Goal: Information Seeking & Learning: Learn about a topic

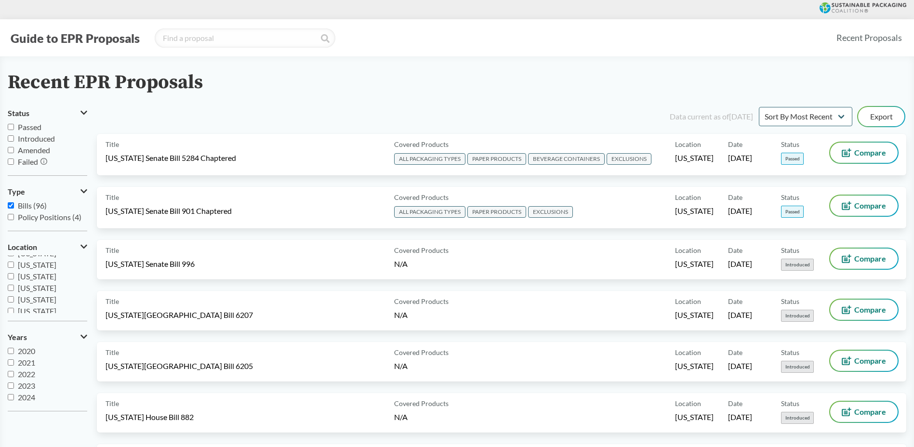
scroll to position [145, 0]
click at [36, 291] on span "[US_STATE]" at bounding box center [37, 289] width 39 height 9
click at [14, 291] on input "[US_STATE]" at bounding box center [11, 290] width 6 height 6
checkbox input "true"
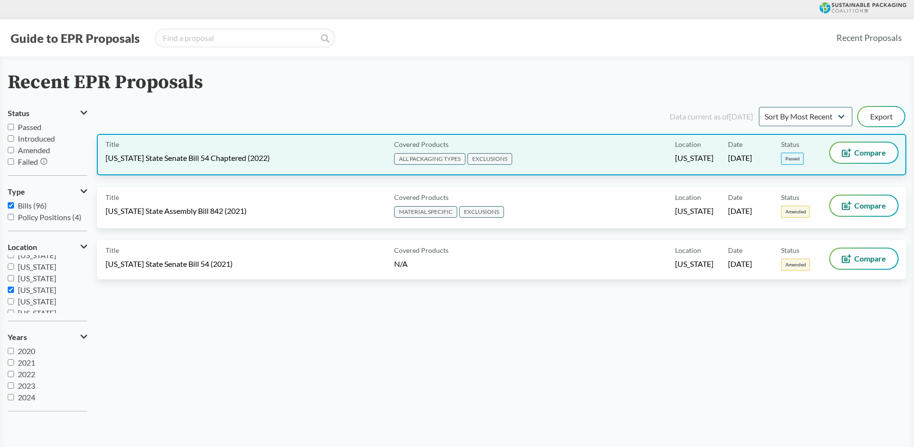
click at [639, 170] on div "Title [US_STATE] State Senate Bill 54 Chaptered (2022) Covered Products ALL PAC…" at bounding box center [502, 154] width 810 height 41
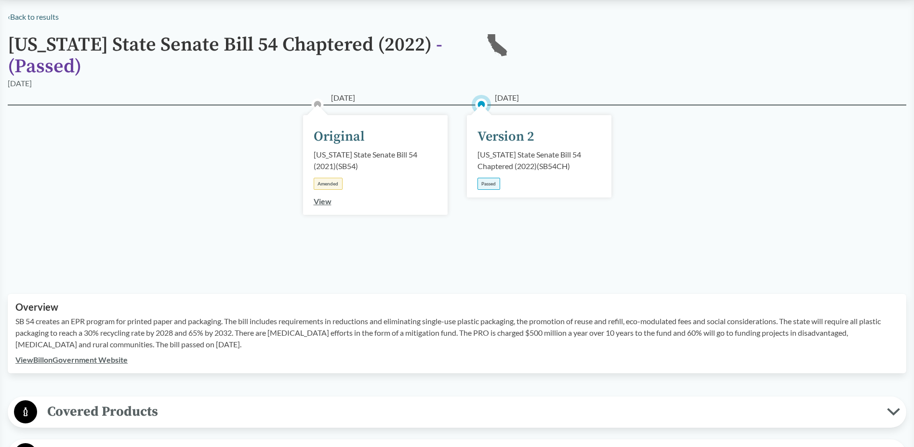
scroll to position [241, 0]
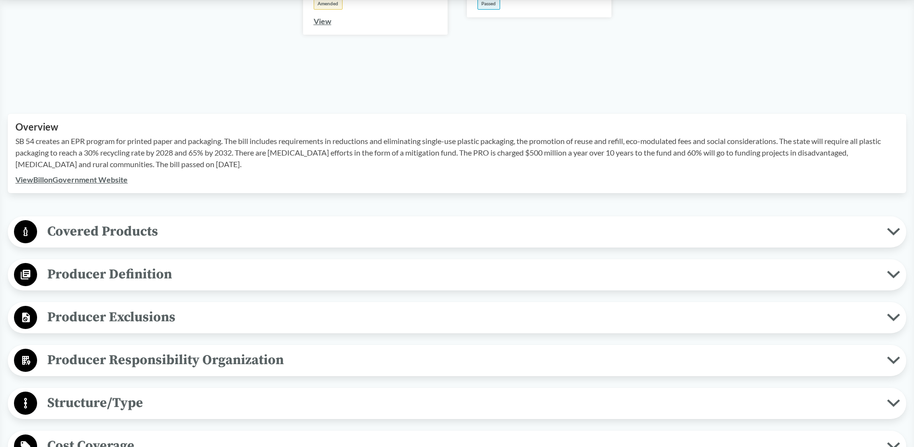
click at [196, 232] on span "Covered Products" at bounding box center [462, 232] width 850 height 22
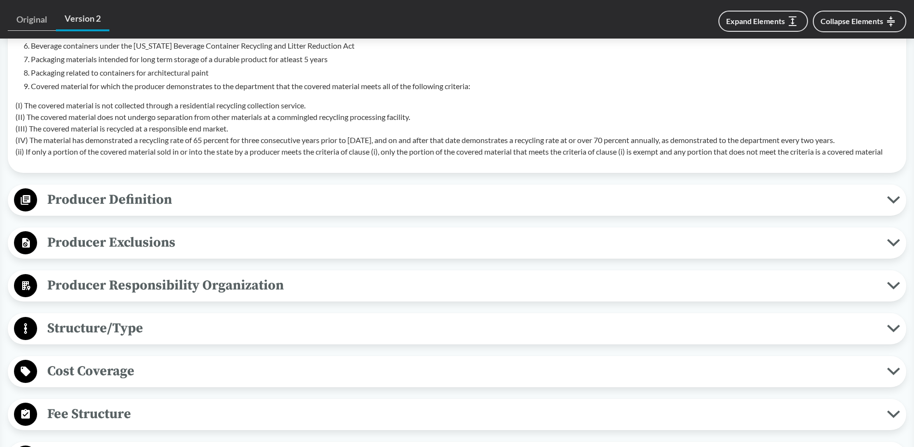
scroll to position [627, 0]
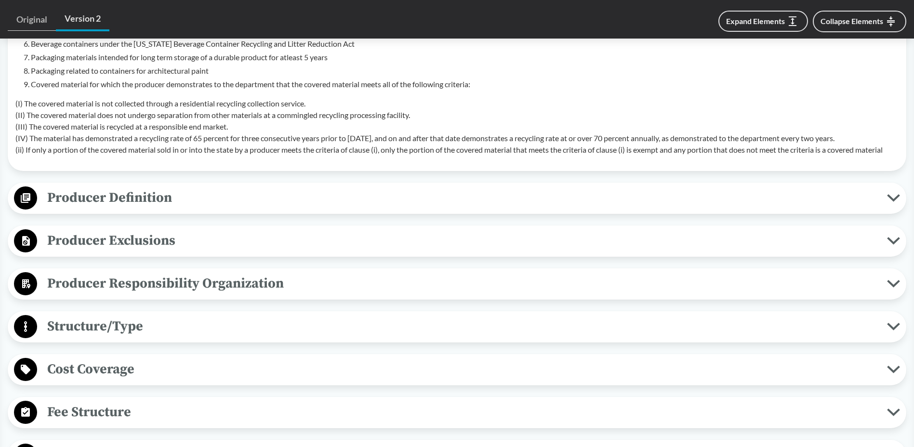
click at [154, 201] on span "Producer Definition" at bounding box center [462, 198] width 850 height 22
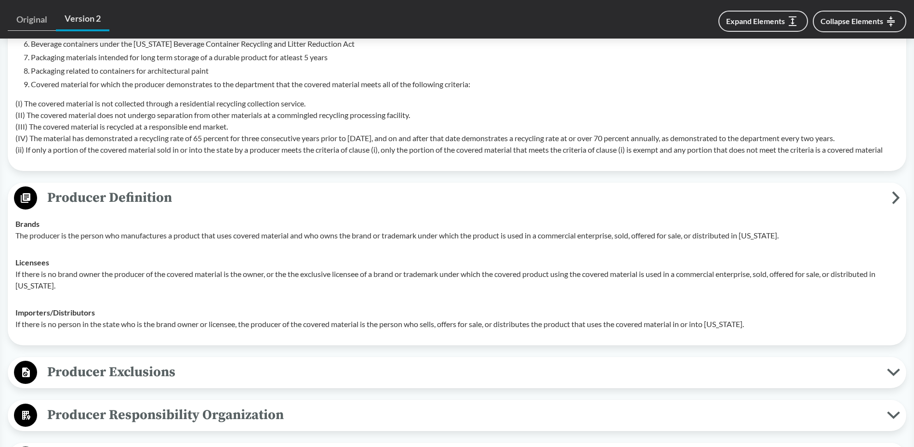
click at [234, 372] on span "Producer Exclusions" at bounding box center [462, 373] width 850 height 22
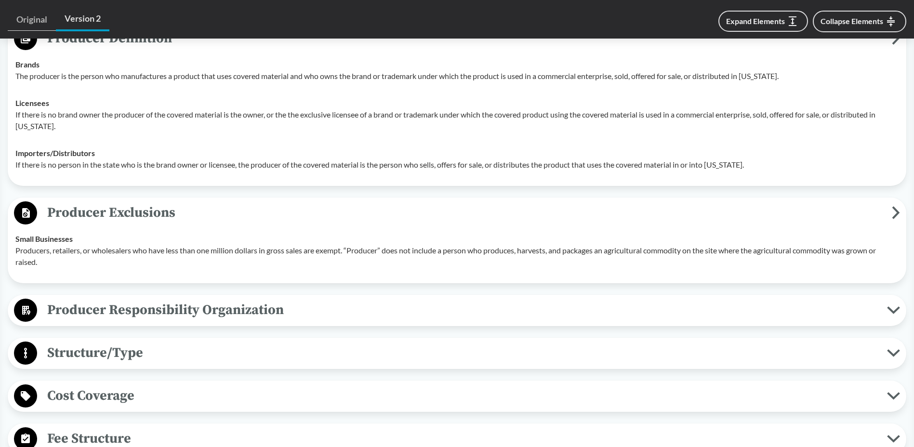
scroll to position [819, 0]
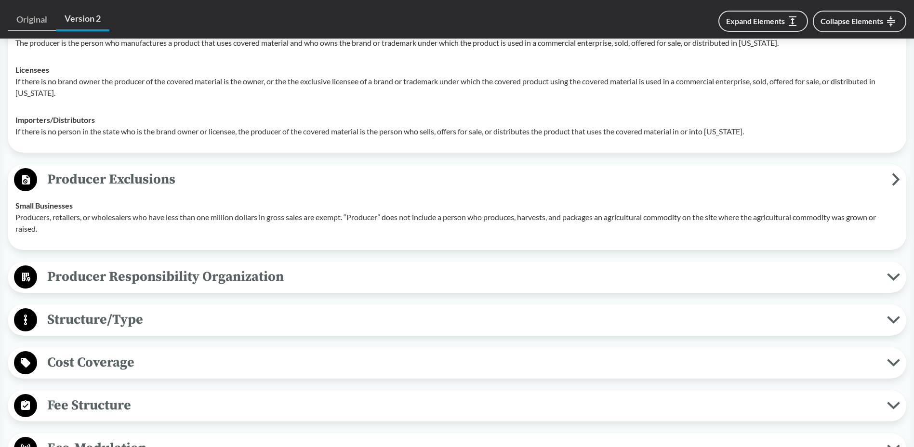
click at [175, 276] on span "Producer Responsibility Organization" at bounding box center [462, 277] width 850 height 22
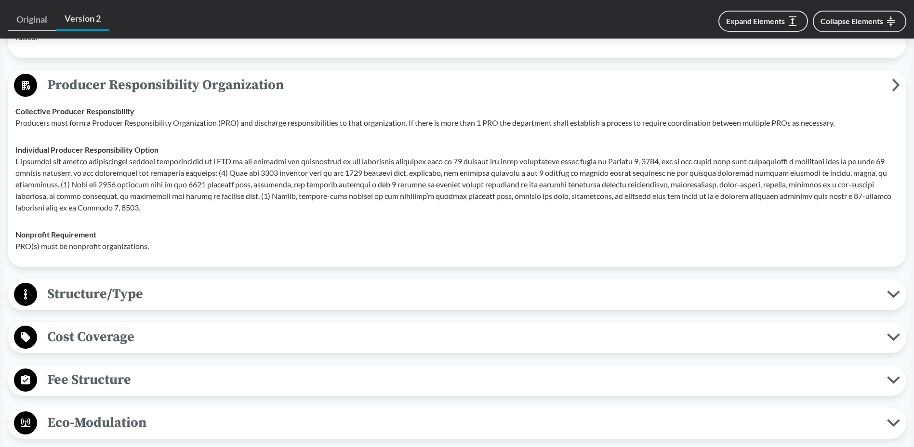
scroll to position [1012, 0]
click at [180, 284] on span "Structure/Type" at bounding box center [462, 293] width 850 height 22
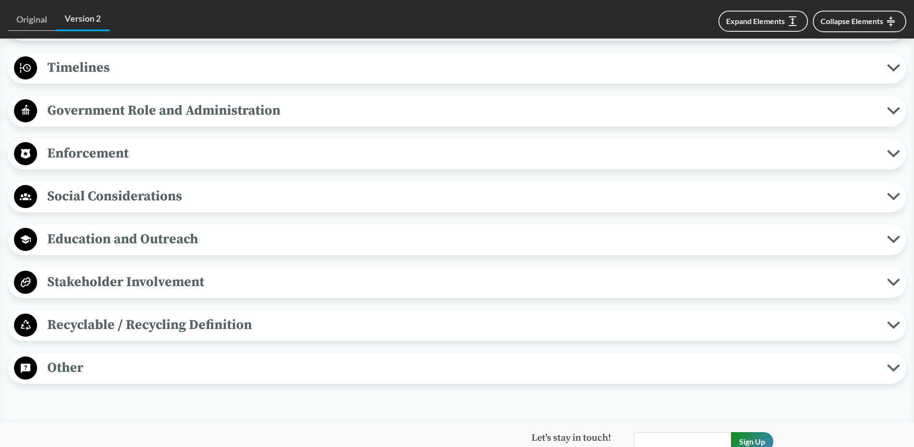
scroll to position [1639, 0]
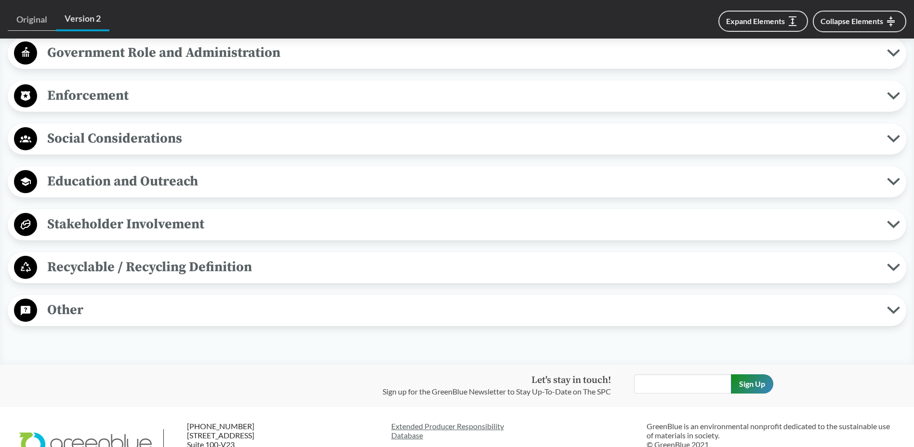
click at [162, 318] on span "Other" at bounding box center [462, 310] width 850 height 22
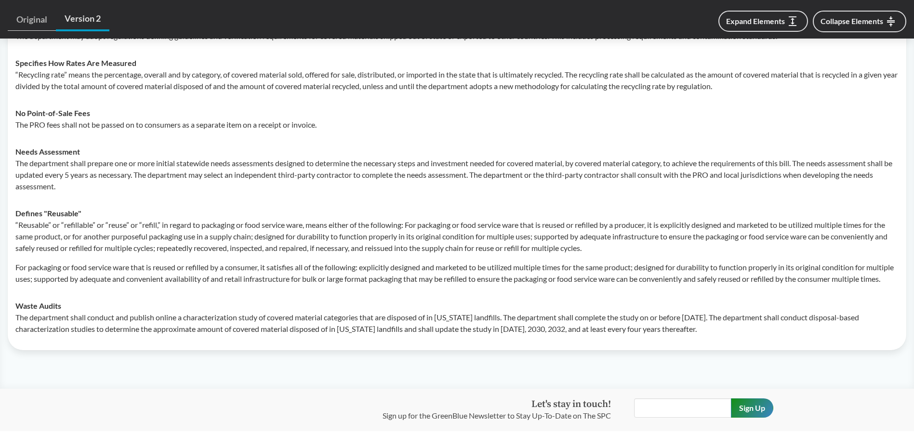
scroll to position [1976, 0]
